Goal: Task Accomplishment & Management: Use online tool/utility

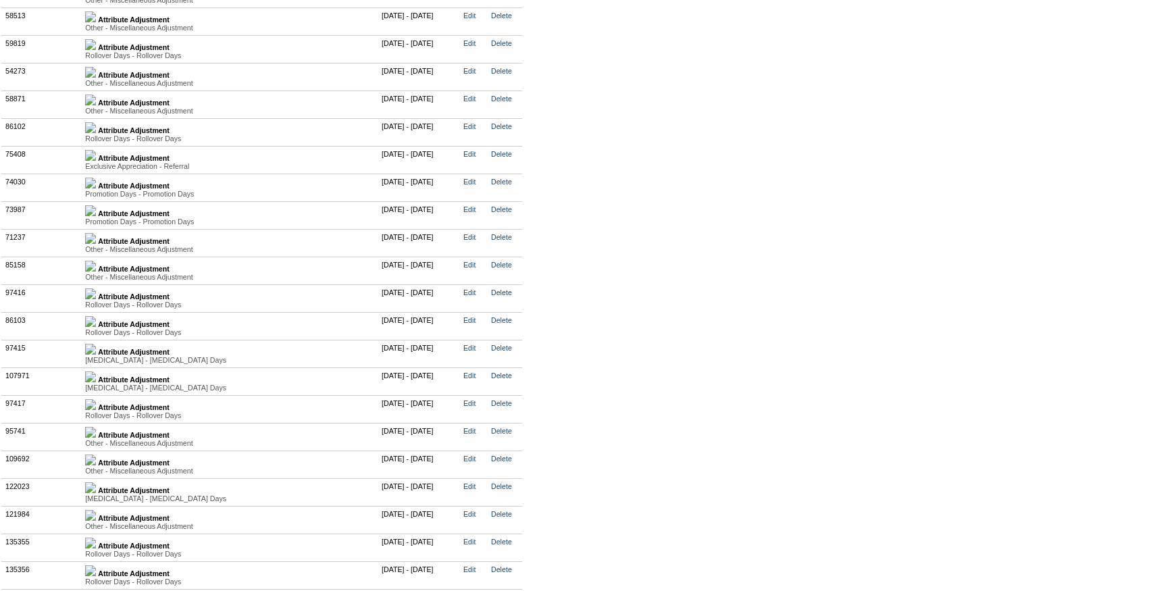
scroll to position [3544, 0]
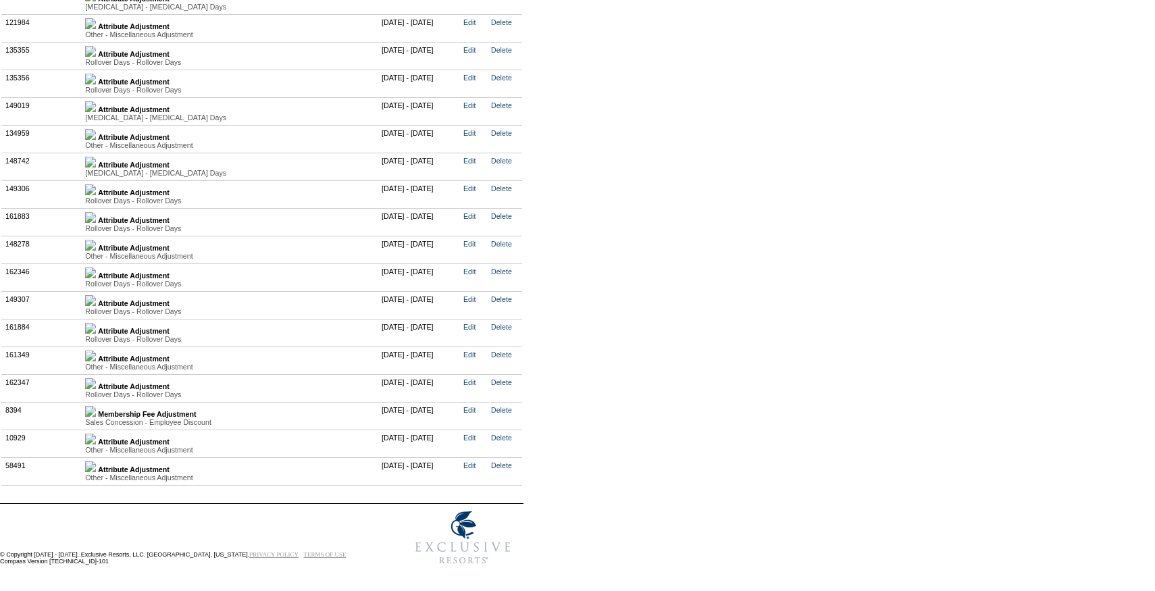
click at [99, 473] on div "Other - Miscellaneous Adjustment" at bounding box center [229, 477] width 289 height 8
click at [96, 461] on img at bounding box center [90, 466] width 11 height 11
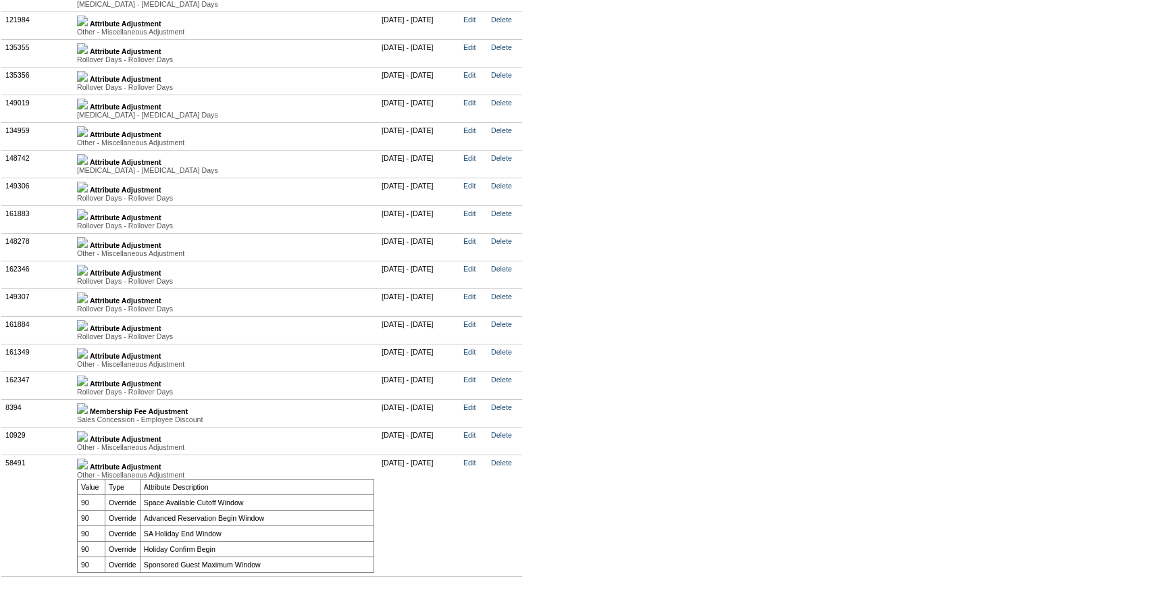
click at [88, 435] on img at bounding box center [82, 436] width 11 height 11
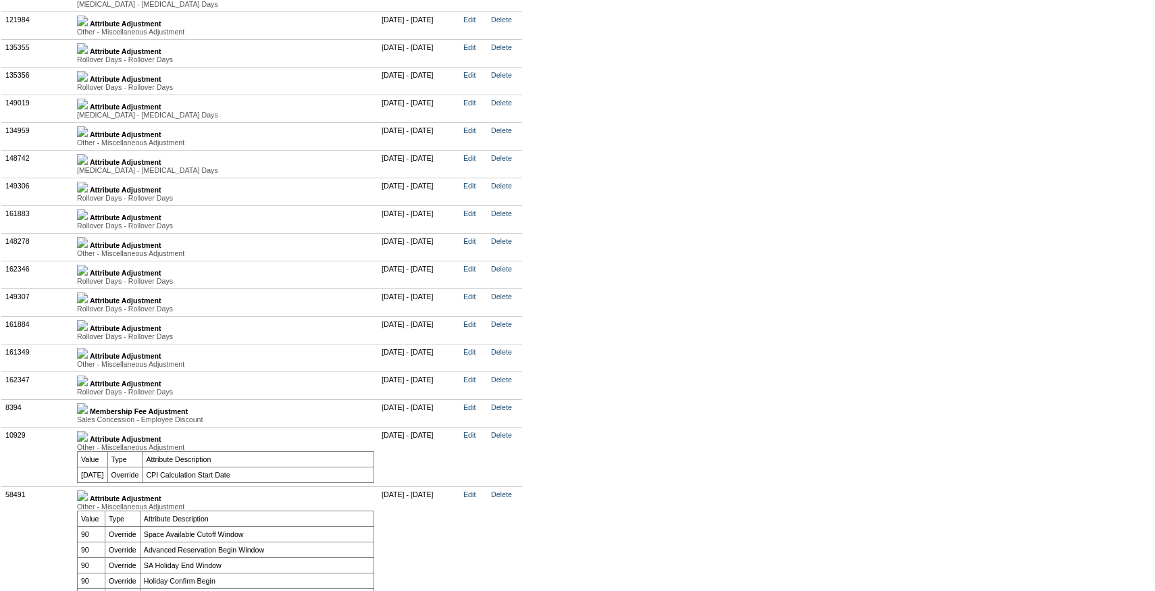
click at [88, 382] on img at bounding box center [82, 381] width 11 height 11
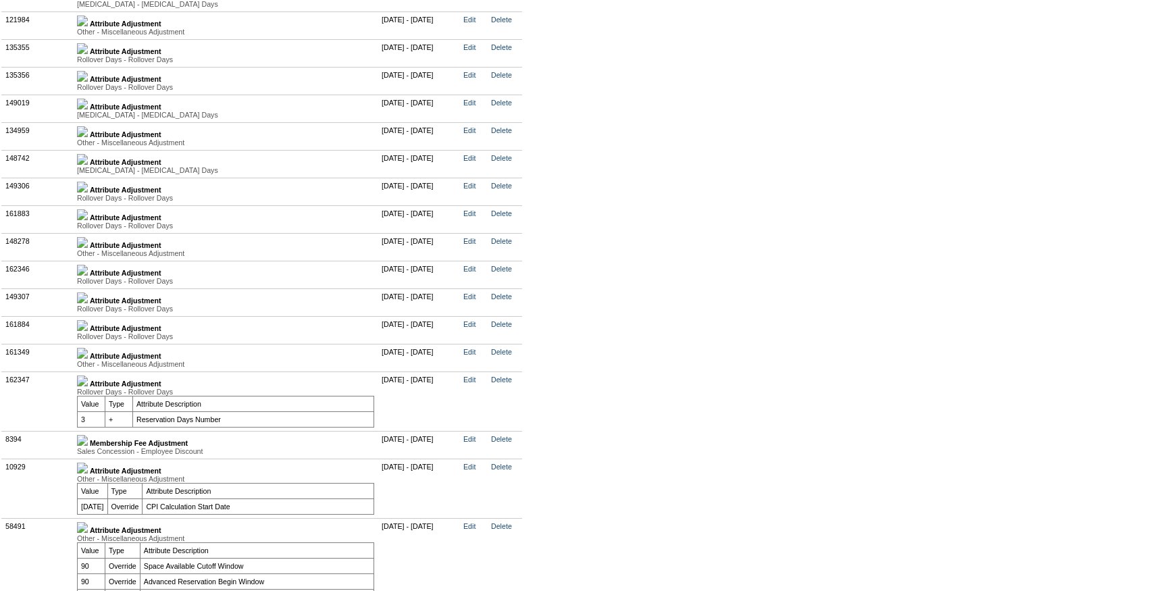
click at [88, 359] on img at bounding box center [82, 353] width 11 height 11
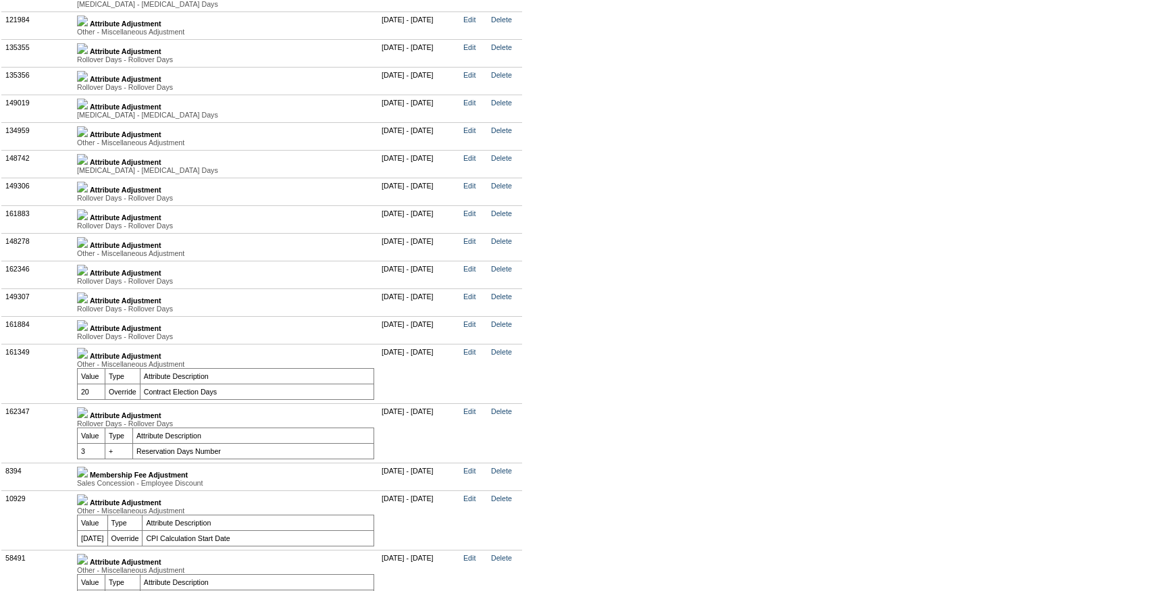
click at [88, 331] on img at bounding box center [82, 325] width 11 height 11
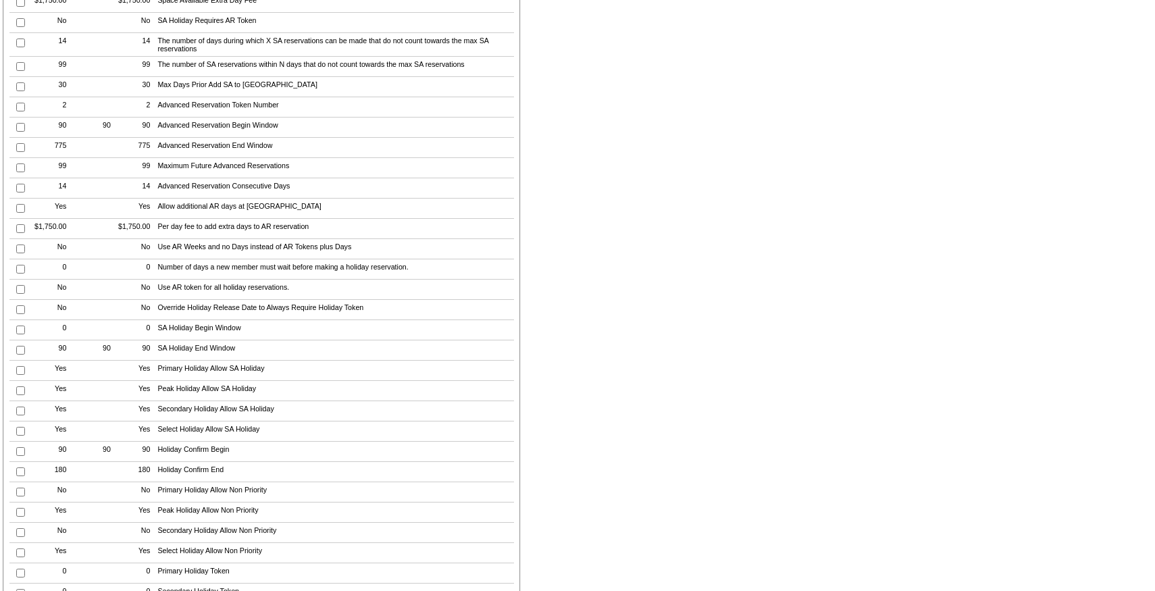
scroll to position [0, 0]
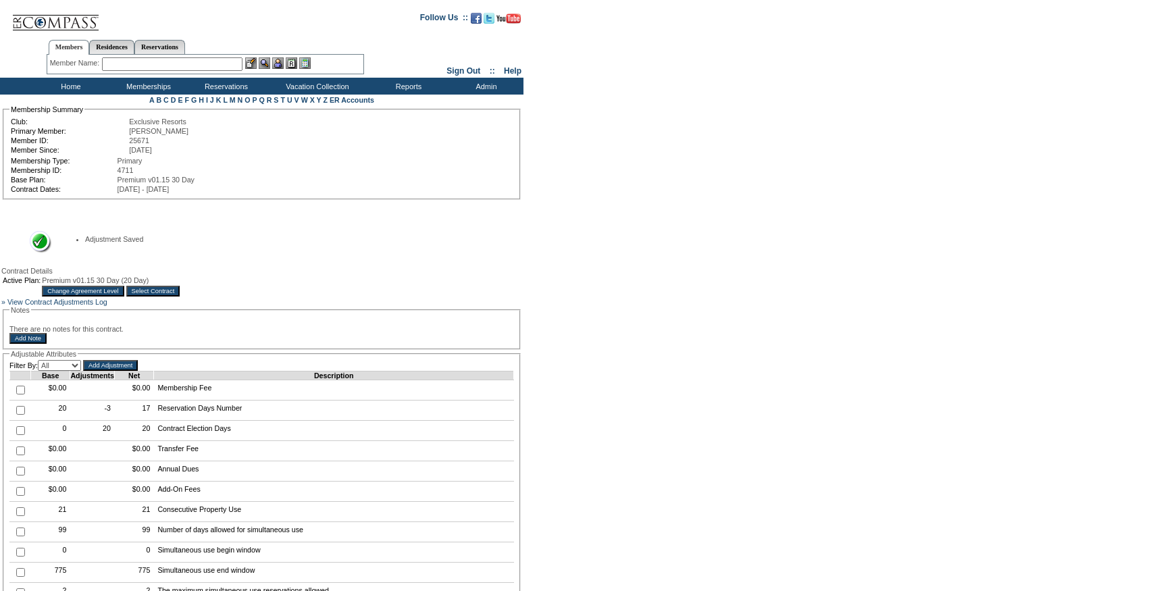
click at [150, 60] on input "text" at bounding box center [172, 64] width 140 height 14
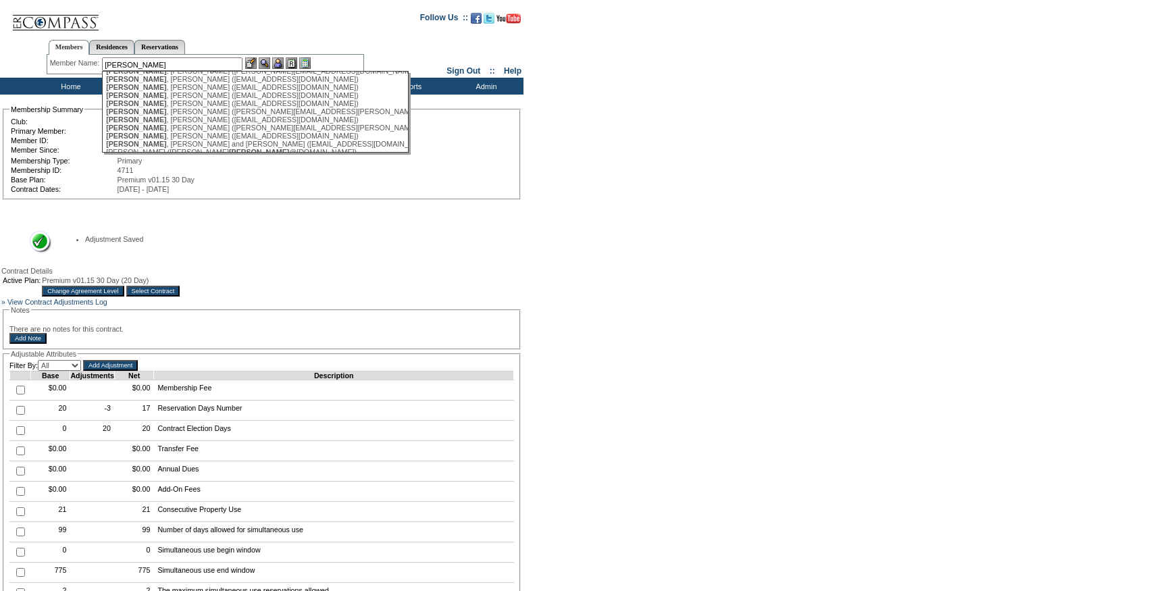
scroll to position [161, 0]
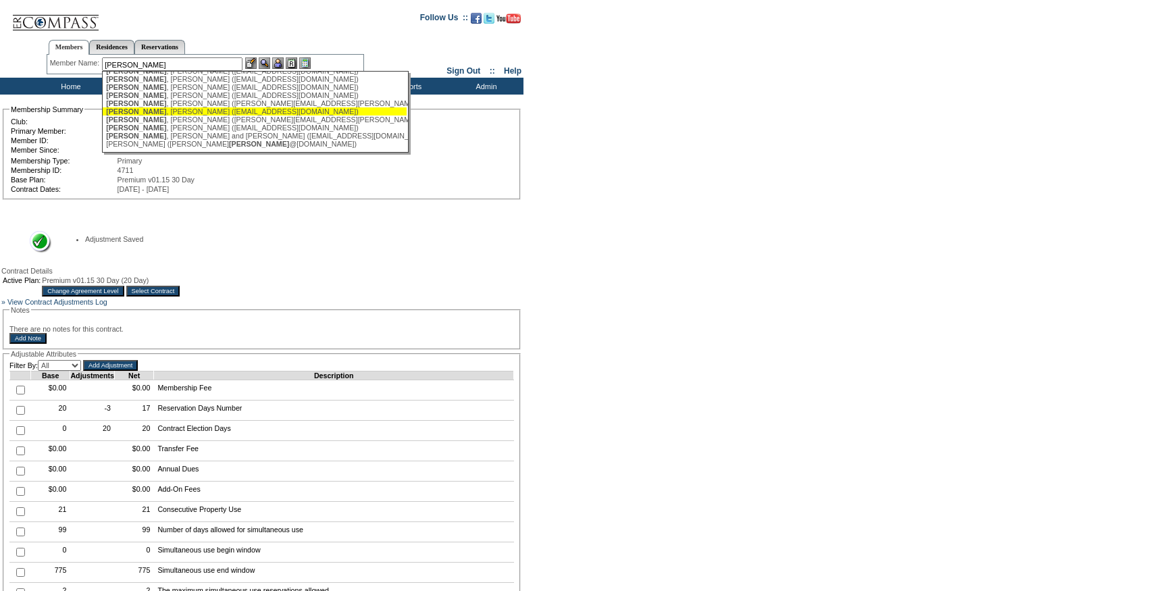
click at [154, 115] on div "[PERSON_NAME] ([EMAIL_ADDRESS][DOMAIN_NAME])" at bounding box center [254, 111] width 297 height 8
type input "[PERSON_NAME] ([EMAIL_ADDRESS][DOMAIN_NAME])"
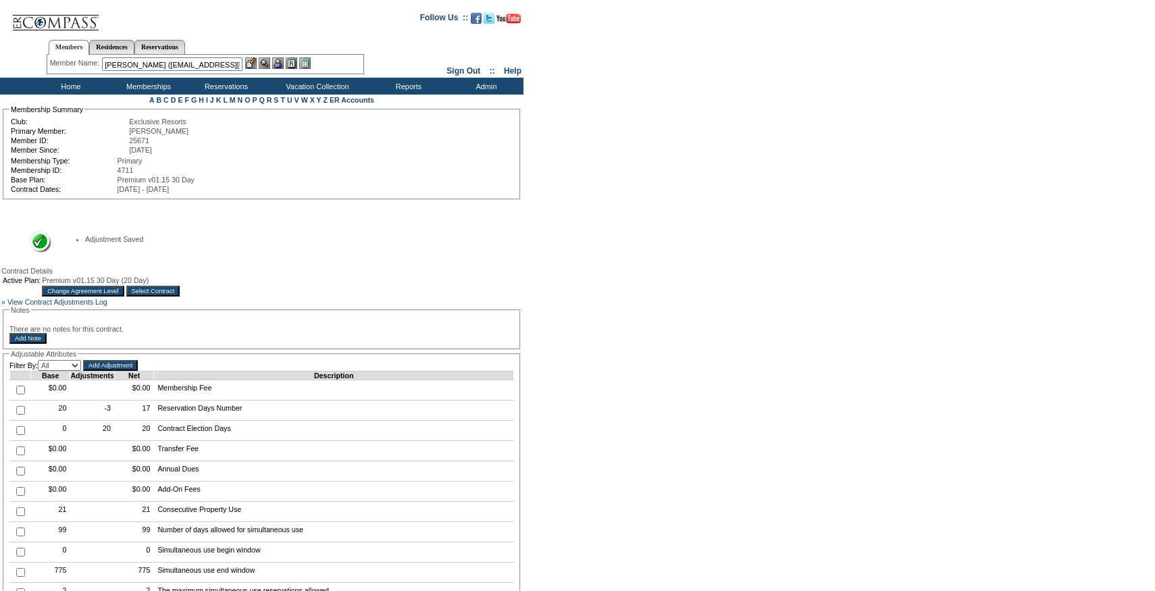
click at [284, 65] on img at bounding box center [277, 62] width 11 height 11
click at [255, 65] on img at bounding box center [250, 62] width 11 height 11
